Goal: Navigation & Orientation: Understand site structure

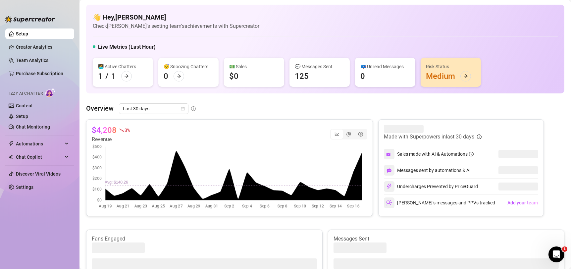
click at [190, 107] on div "Last 30 days" at bounding box center [157, 108] width 77 height 11
click at [184, 107] on icon "calendar" at bounding box center [183, 109] width 4 height 4
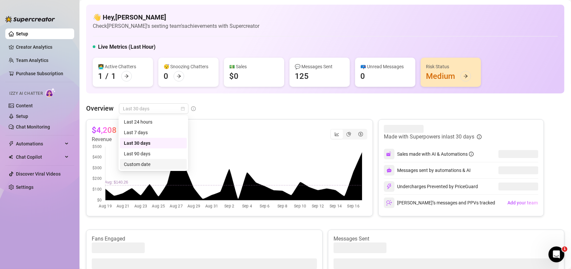
click at [149, 165] on div "Custom date" at bounding box center [153, 164] width 59 height 7
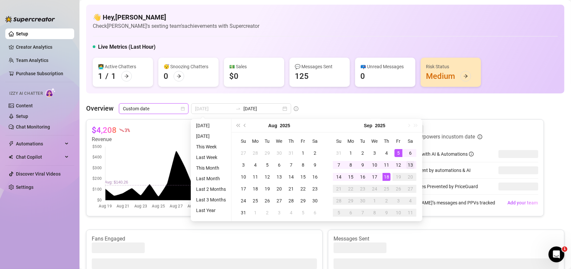
type input "[DATE]"
click at [411, 162] on div "13" at bounding box center [411, 165] width 8 height 8
click at [387, 179] on div "18" at bounding box center [387, 177] width 8 height 8
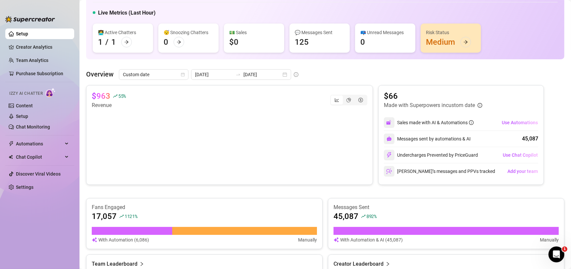
scroll to position [29, 0]
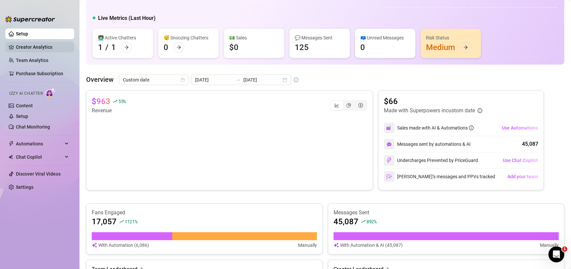
click at [36, 47] on link "Creator Analytics" at bounding box center [42, 47] width 53 height 11
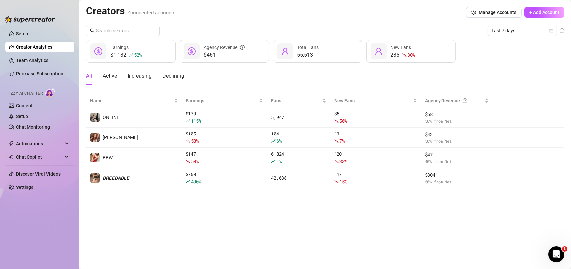
drag, startPoint x: 280, startPoint y: 247, endPoint x: 208, endPoint y: 236, distance: 73.3
click at [208, 236] on main "Creators 4 connected accounts Manage Accounts + Add Account Last 7 days $1,182 …" at bounding box center [326, 134] width 492 height 269
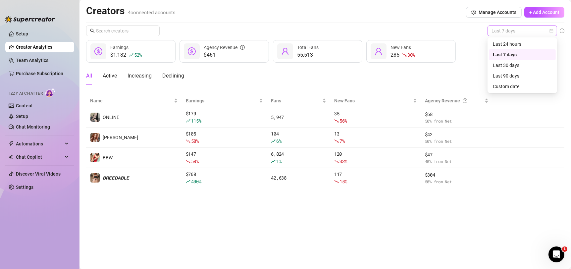
click at [556, 26] on div "Last 7 days" at bounding box center [523, 31] width 70 height 11
click at [512, 89] on div "Custom date" at bounding box center [522, 86] width 59 height 7
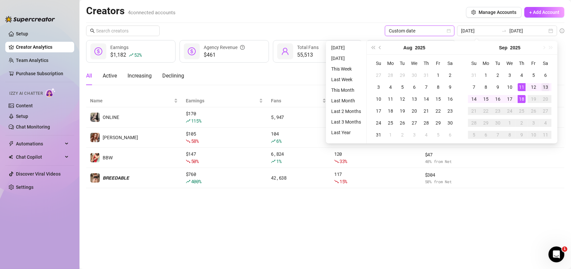
type input "[DATE]"
click at [547, 89] on div "13" at bounding box center [546, 87] width 8 height 8
click at [524, 99] on div "18" at bounding box center [522, 99] width 8 height 8
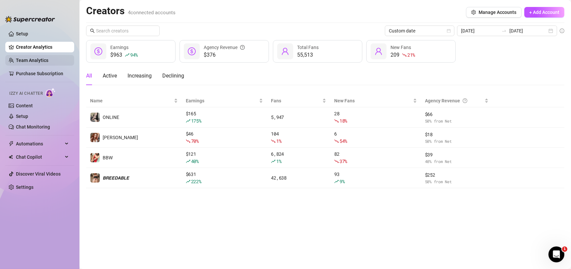
click at [45, 60] on link "Team Analytics" at bounding box center [32, 60] width 32 height 5
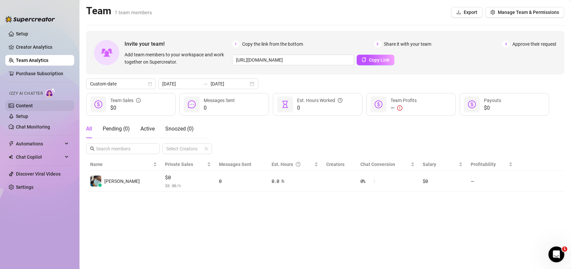
click at [32, 106] on link "Content" at bounding box center [24, 105] width 17 height 5
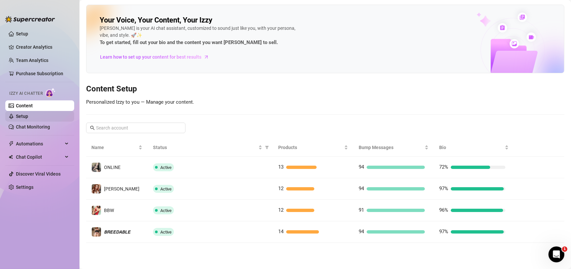
click at [28, 116] on link "Setup" at bounding box center [22, 116] width 12 height 5
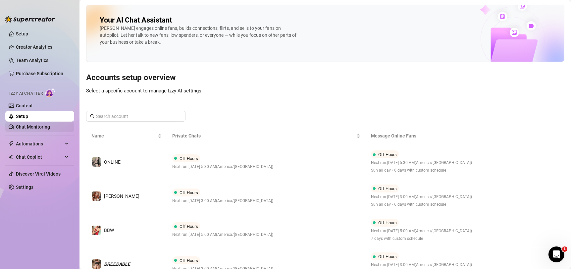
click at [33, 124] on link "Chat Monitoring" at bounding box center [33, 126] width 34 height 5
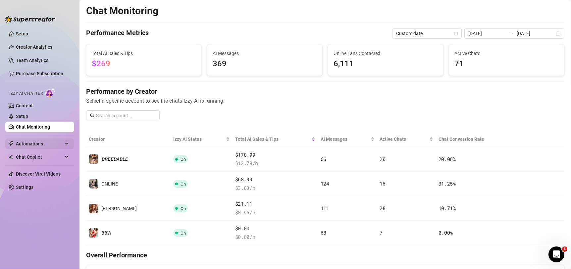
click at [41, 140] on span "Automations" at bounding box center [39, 144] width 47 height 11
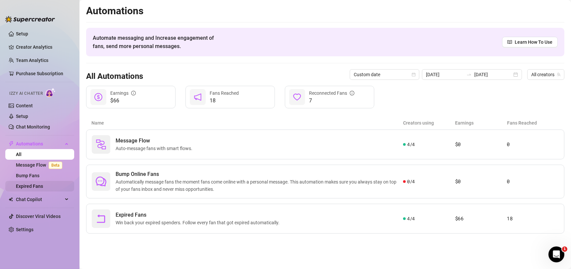
click at [38, 189] on link "Expired Fans" at bounding box center [29, 186] width 27 height 5
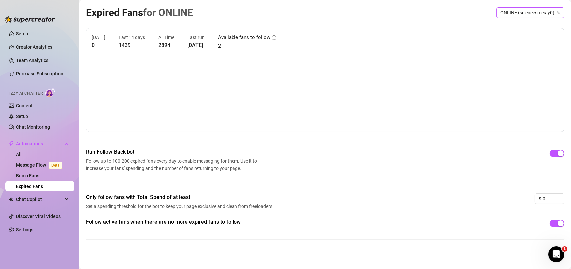
click at [524, 13] on span "ONLINE (seleneesmeray0)" at bounding box center [531, 13] width 60 height 10
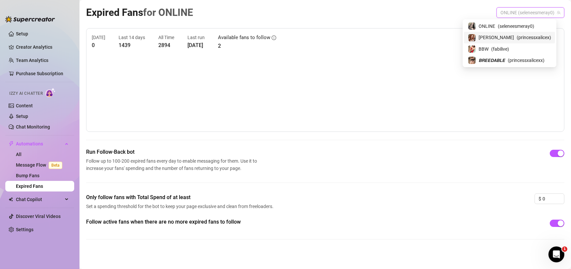
click at [517, 38] on span "( princessxalicex )" at bounding box center [534, 37] width 34 height 7
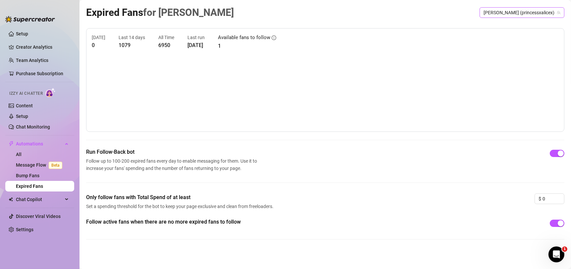
click at [513, 14] on span "[PERSON_NAME] (princessxalicex)" at bounding box center [522, 13] width 77 height 10
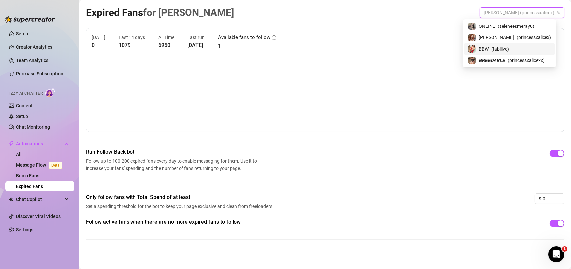
click at [509, 48] on span "( fabilive )" at bounding box center [501, 48] width 18 height 7
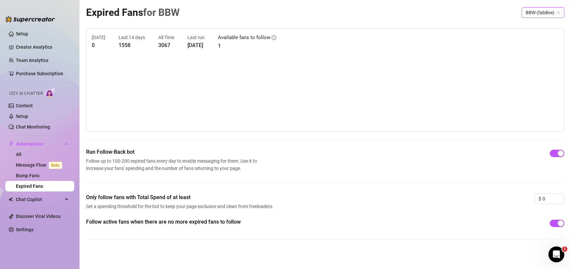
click at [537, 10] on span "BBW (fabilive)" at bounding box center [543, 13] width 35 height 10
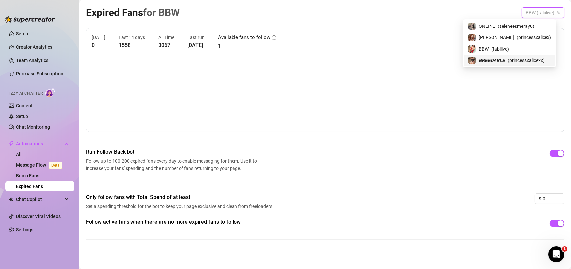
click at [521, 58] on span "( princessxalicexx )" at bounding box center [526, 60] width 37 height 7
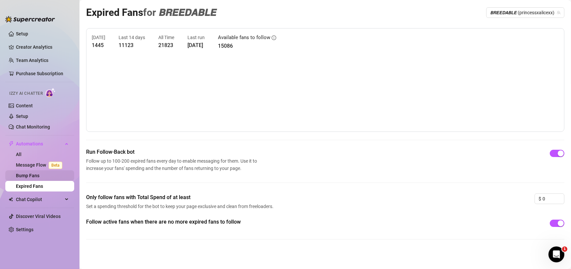
click at [28, 173] on link "Bump Fans" at bounding box center [28, 175] width 24 height 5
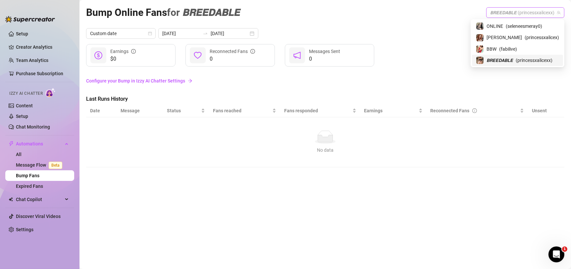
click at [535, 15] on span "𝘽𝙍𝙀𝙀𝘿𝘼𝘽𝙇𝙀 (princessxalicexx)" at bounding box center [526, 13] width 70 height 10
click at [525, 35] on span "( princessxalicex )" at bounding box center [542, 37] width 34 height 7
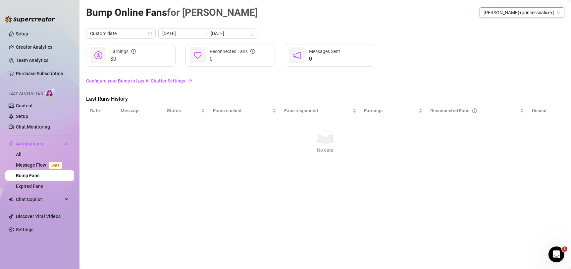
click at [532, 13] on span "[PERSON_NAME] (princessxalicex)" at bounding box center [522, 13] width 77 height 10
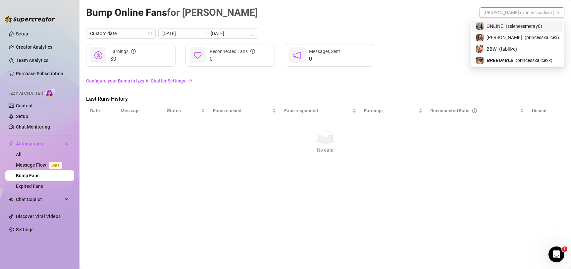
click at [513, 30] on div "ONLINE ( seleneesmeray0 )" at bounding box center [517, 26] width 91 height 11
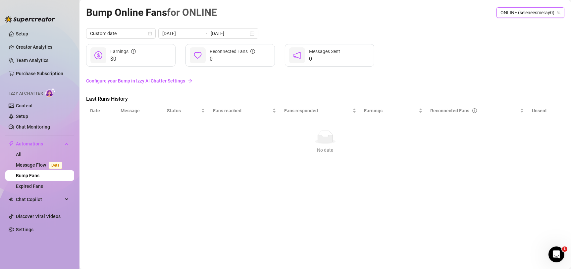
click at [522, 17] on span "ONLINE (seleneesmeray0)" at bounding box center [531, 13] width 60 height 10
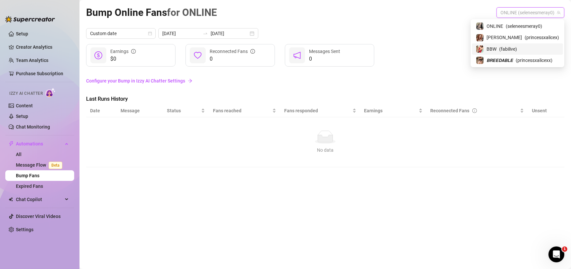
click at [497, 50] on span "BBW" at bounding box center [492, 48] width 10 height 7
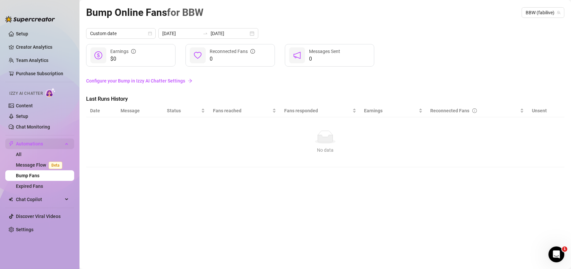
click at [56, 142] on span "Automations" at bounding box center [39, 144] width 47 height 11
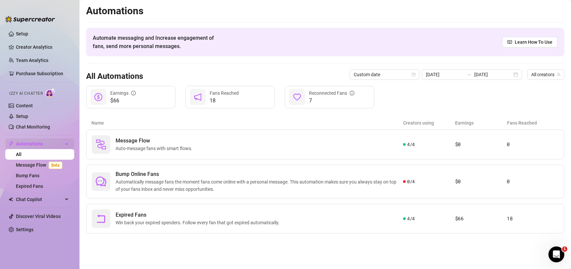
click at [59, 140] on span "Automations" at bounding box center [39, 144] width 47 height 11
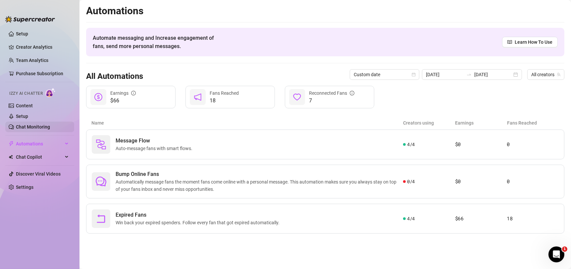
click at [32, 124] on link "Chat Monitoring" at bounding box center [33, 126] width 34 height 5
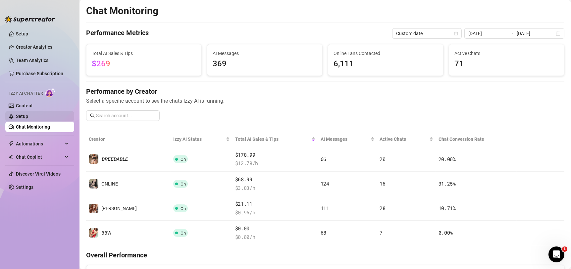
click at [28, 118] on link "Setup" at bounding box center [22, 116] width 12 height 5
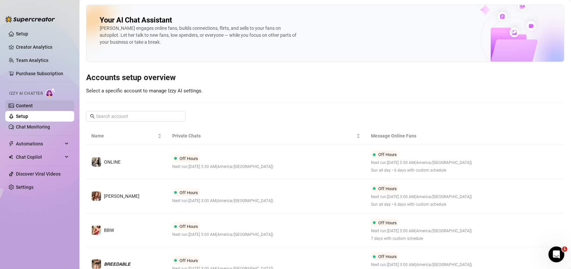
click at [32, 105] on link "Content" at bounding box center [24, 105] width 17 height 5
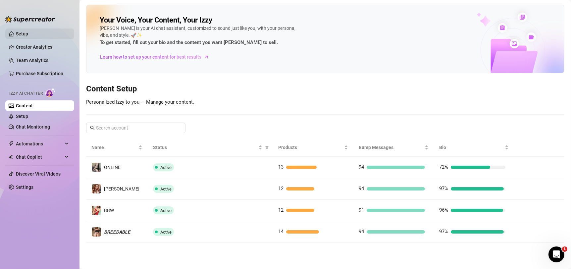
click at [28, 33] on link "Setup" at bounding box center [22, 33] width 12 height 5
